Goal: Task Accomplishment & Management: Complete application form

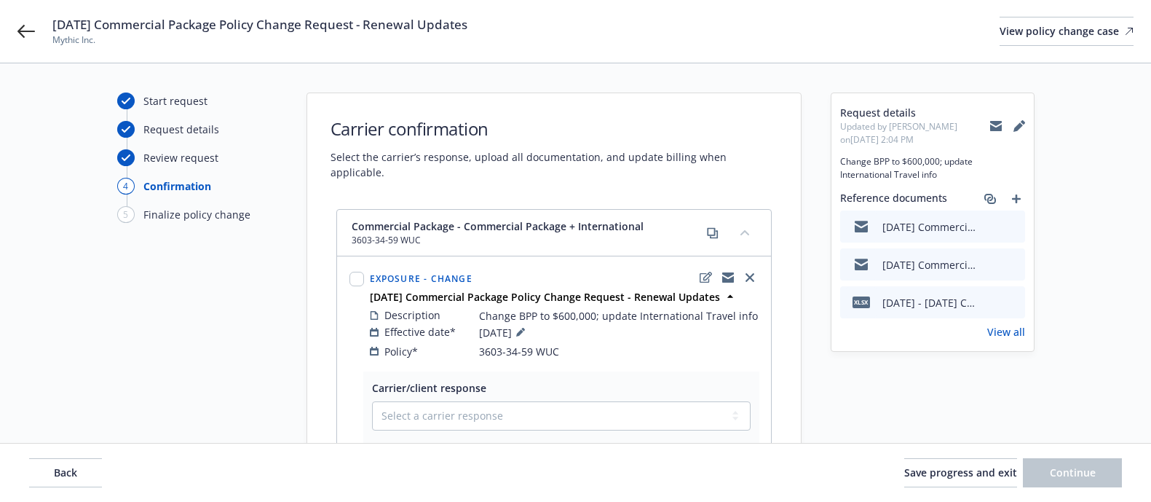
scroll to position [111, 0]
